Goal: Transaction & Acquisition: Obtain resource

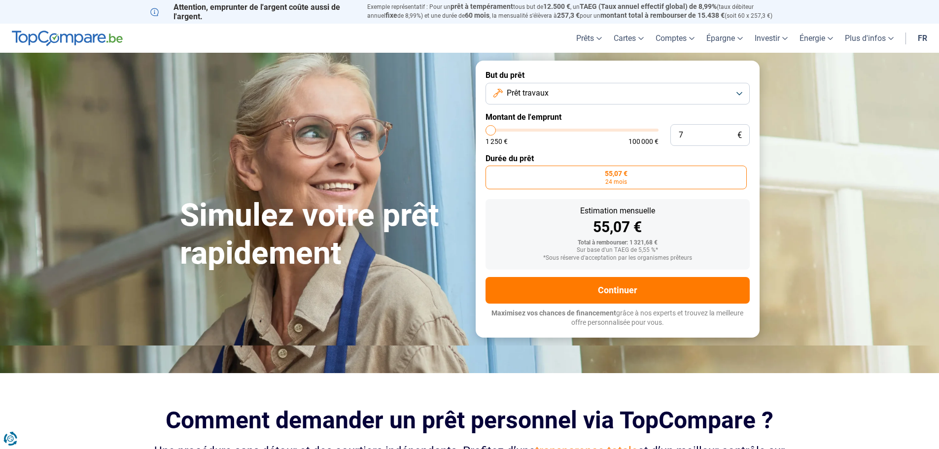
type input "70"
type input "1250"
type input "700"
type input "1250"
type input "7 000"
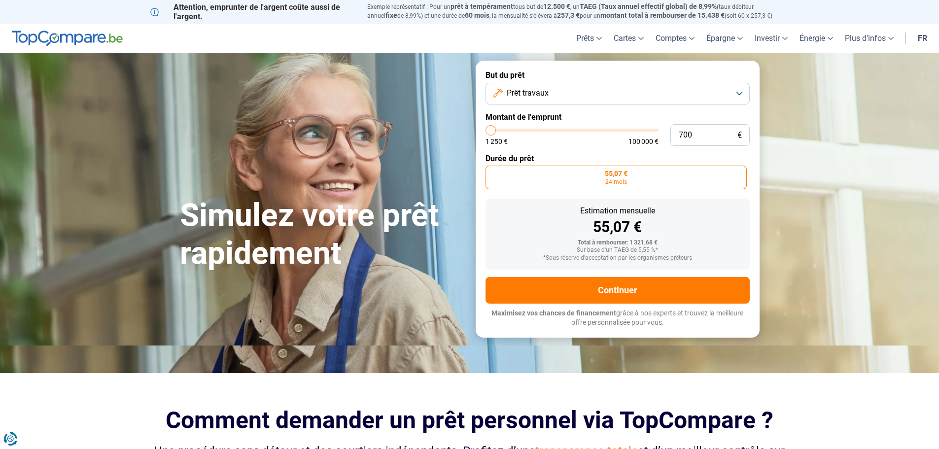
type input "7000"
radio input "false"
type input "7 000"
click at [613, 151] on form "But du prêt Prêt travaux Montant de l'emprunt 7 000 € 1 250 € 100 000 € Durée d…" at bounding box center [618, 199] width 284 height 277
click at [724, 188] on label "308,40 € 24 mois" at bounding box center [718, 178] width 63 height 24
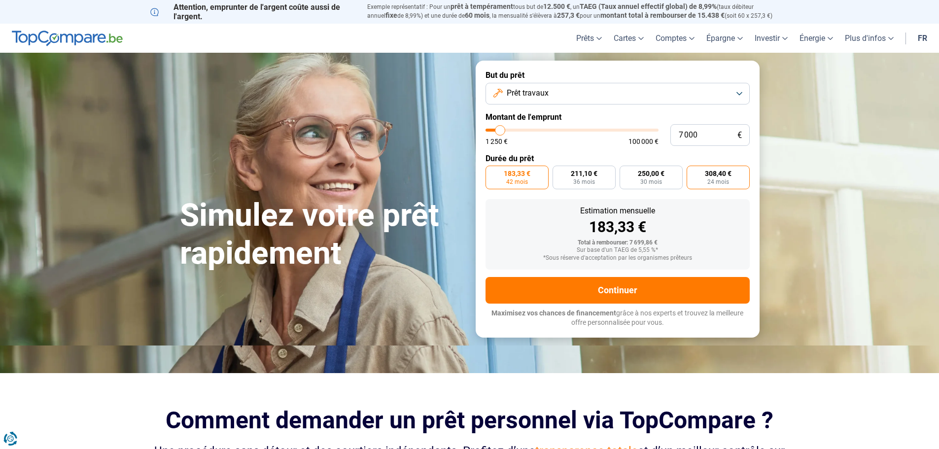
click at [693, 172] on input "308,40 € 24 mois" at bounding box center [690, 169] width 6 height 6
radio input "true"
click at [613, 309] on span "Maximisez vos chances de financement" at bounding box center [554, 313] width 125 height 8
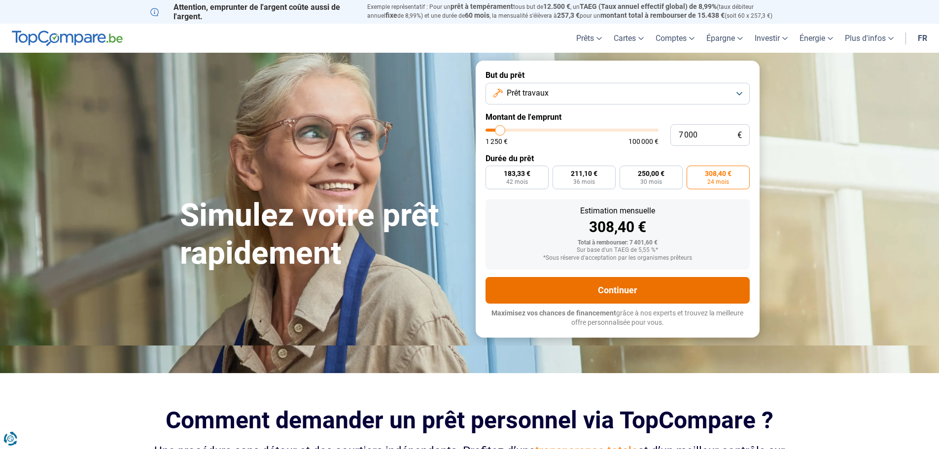
click at [614, 285] on button "Continuer" at bounding box center [618, 290] width 264 height 27
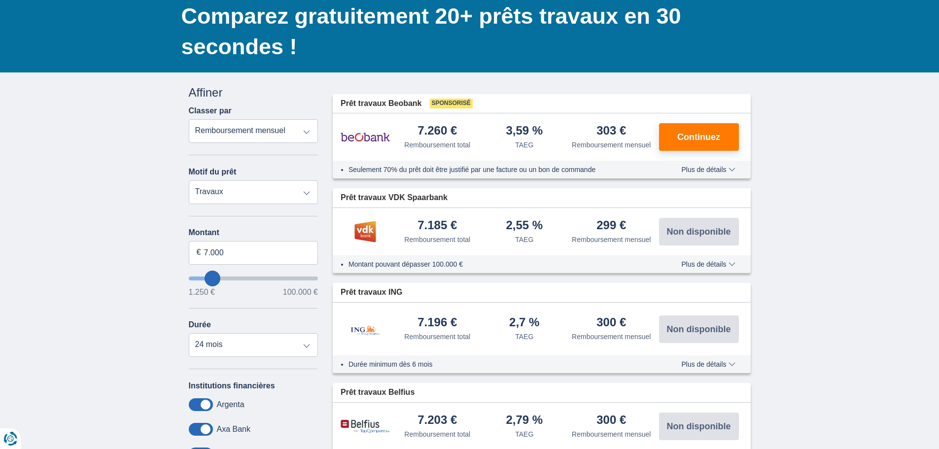
scroll to position [49, 0]
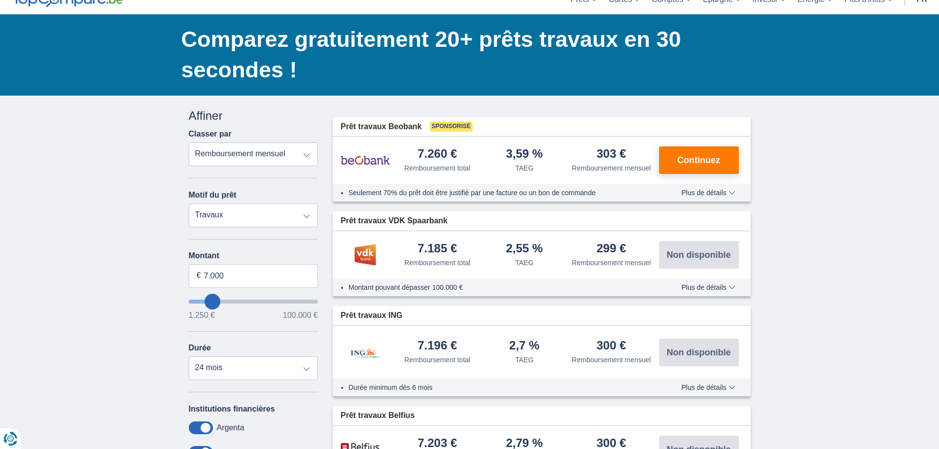
click at [729, 288] on span "Plus de détails" at bounding box center [708, 287] width 54 height 7
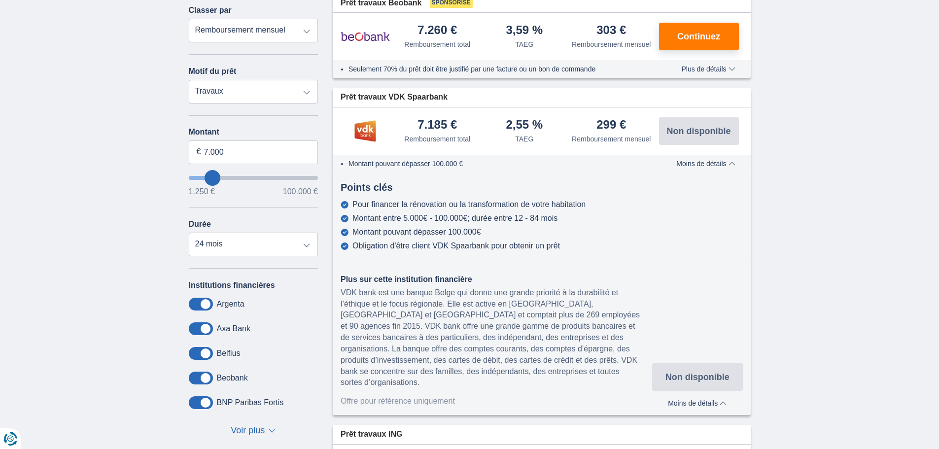
scroll to position [197, 0]
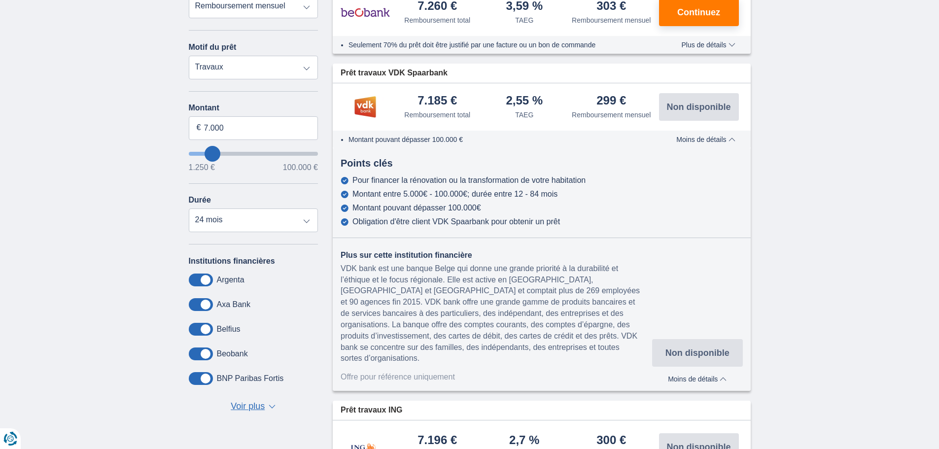
click at [711, 376] on span "Moins de détails" at bounding box center [697, 379] width 59 height 7
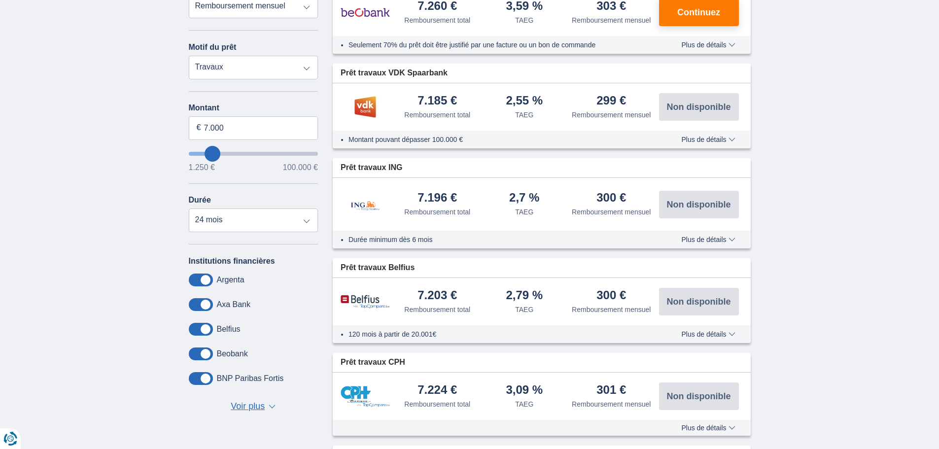
click at [730, 240] on span "Plus de détails" at bounding box center [708, 239] width 54 height 7
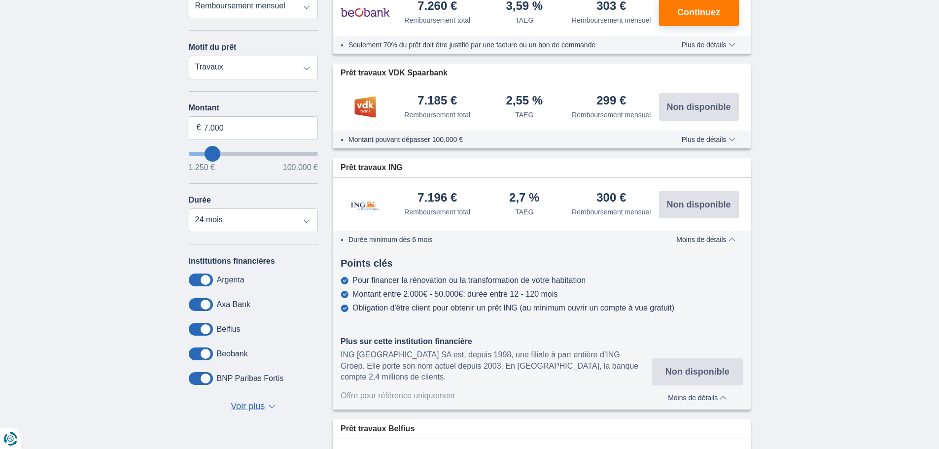
click at [730, 240] on span "Moins de détails" at bounding box center [705, 239] width 59 height 7
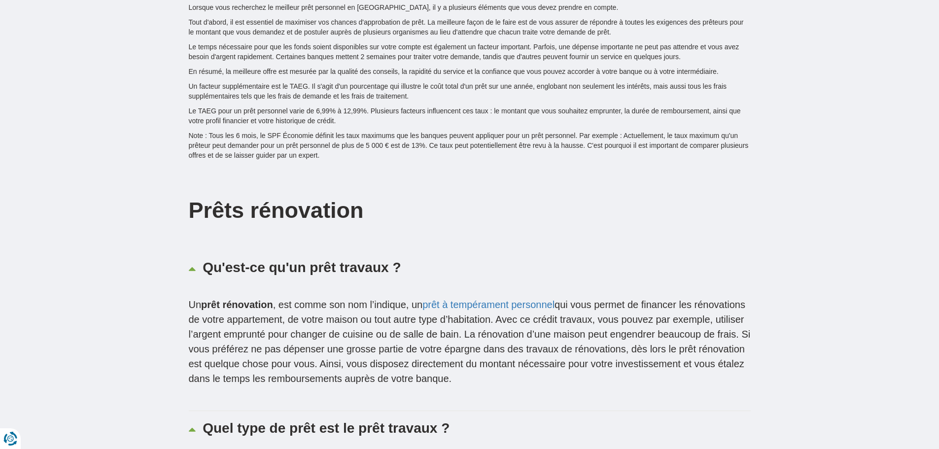
scroll to position [2515, 0]
